Goal: Find specific page/section: Find specific page/section

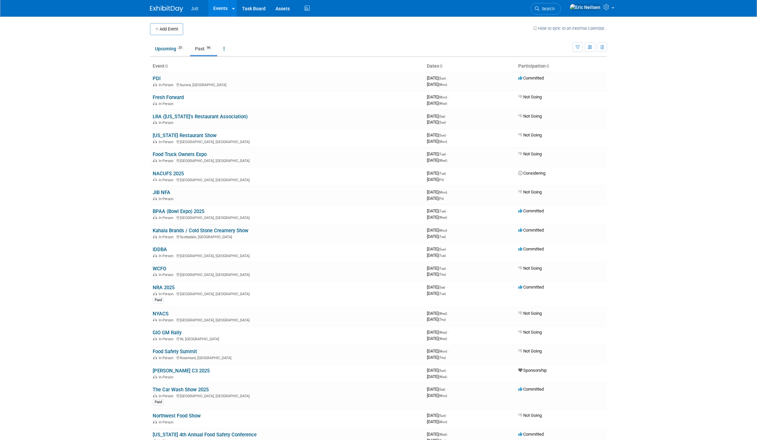
click at [112, 177] on body "Jolt Events Add Event Bulk Upload Events Shareable Event Boards Recently Viewed…" at bounding box center [378, 220] width 757 height 440
click at [165, 47] on link "Upcoming 25" at bounding box center [169, 48] width 39 height 13
click at [170, 52] on link "Upcoming 25" at bounding box center [169, 48] width 39 height 13
